Goal: Find specific page/section: Find specific page/section

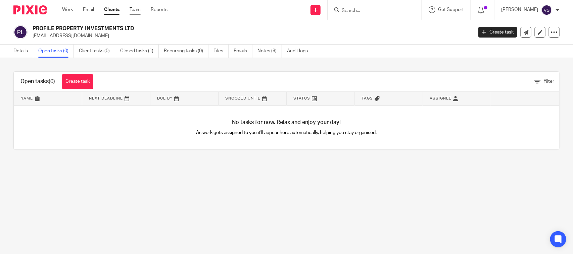
click at [141, 9] on link "Team" at bounding box center [135, 9] width 11 height 7
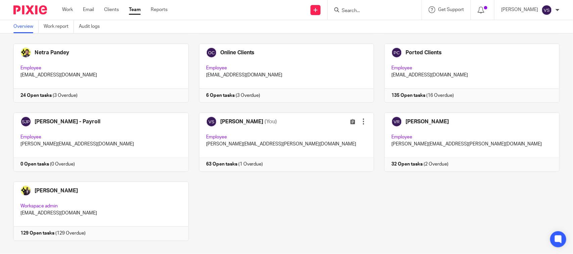
scroll to position [455, 0]
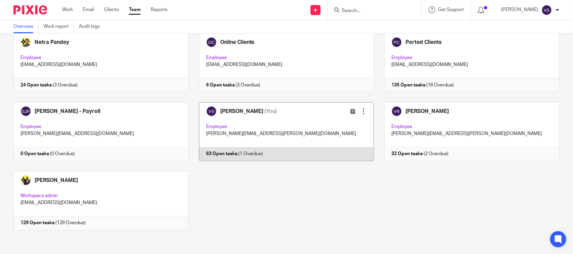
click at [279, 120] on link at bounding box center [282, 131] width 186 height 59
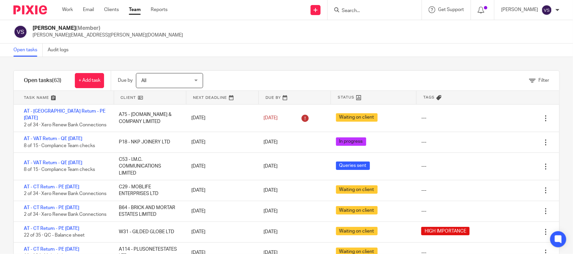
click at [367, 12] on input "Search" at bounding box center [371, 11] width 60 height 6
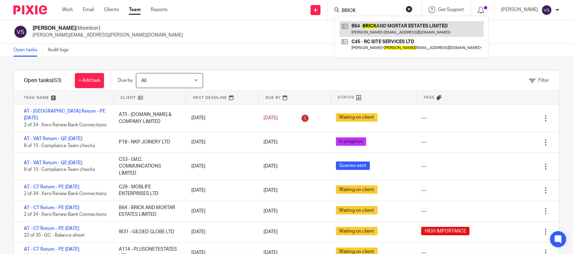
type input "BRICK"
click at [404, 35] on link at bounding box center [412, 28] width 144 height 15
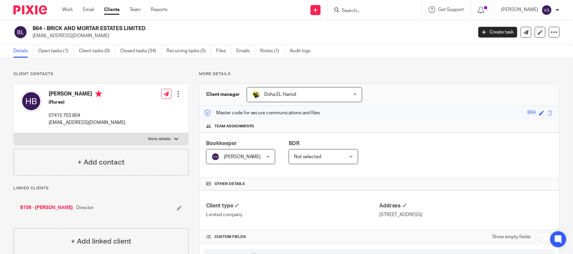
drag, startPoint x: 47, startPoint y: 29, endPoint x: 145, endPoint y: 29, distance: 98.3
click at [145, 29] on h2 "B64 - BRICK AND MORTAR ESTATES LIMITED" at bounding box center [207, 28] width 348 height 7
copy h2 "BRICK AND MORTAR ESTATES LIMITED"
click at [364, 11] on input "Search" at bounding box center [371, 11] width 60 height 6
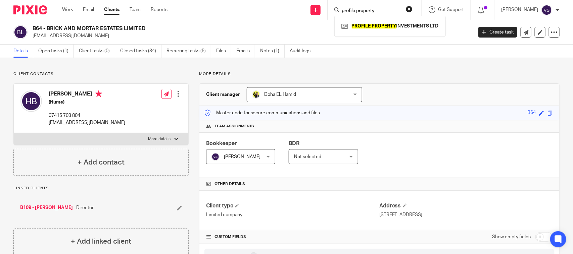
type input "profile property"
click at [343, 51] on div "Details Open tasks (1) Client tasks (0) Closed tasks (34) Recurring tasks (5) F…" at bounding box center [286, 51] width 573 height 13
click at [126, 75] on p "Client contacts" at bounding box center [100, 73] width 175 height 5
click at [45, 28] on h2 "B64 - BRICK AND MORTAR ESTATES LIMITED" at bounding box center [207, 28] width 348 height 7
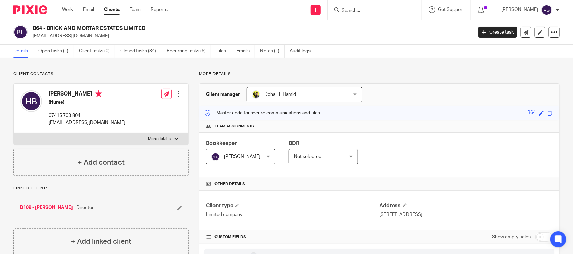
drag, startPoint x: 48, startPoint y: 28, endPoint x: 161, endPoint y: 28, distance: 113.4
click at [161, 28] on h2 "B64 - BRICK AND MORTAR ESTATES LIMITED" at bounding box center [207, 28] width 348 height 7
copy h2 "BRICK AND MORTAR ESTATES LIMITED"
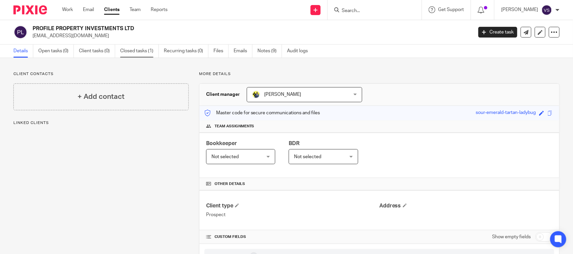
click at [130, 54] on link "Closed tasks (1)" at bounding box center [139, 51] width 39 height 13
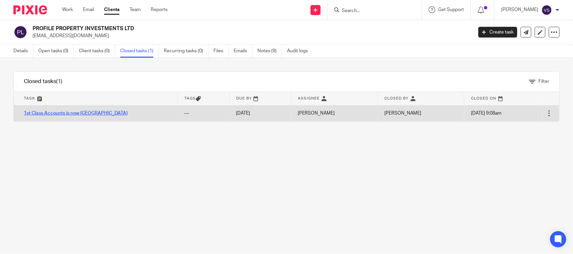
click at [84, 114] on link "1st Class Accounts is now [GEOGRAPHIC_DATA]" at bounding box center [76, 113] width 104 height 5
